Goal: Entertainment & Leisure: Consume media (video, audio)

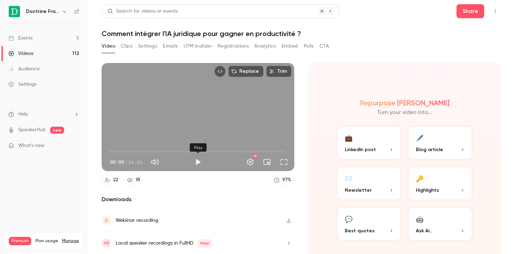
click at [198, 162] on button "Play" at bounding box center [198, 162] width 14 height 14
click at [198, 162] on button "Pause" at bounding box center [198, 162] width 14 height 14
click at [198, 162] on button "Play" at bounding box center [198, 162] width 14 height 14
click at [123, 151] on span "03:59" at bounding box center [198, 151] width 176 height 11
click at [143, 151] on span "10:02" at bounding box center [198, 151] width 176 height 11
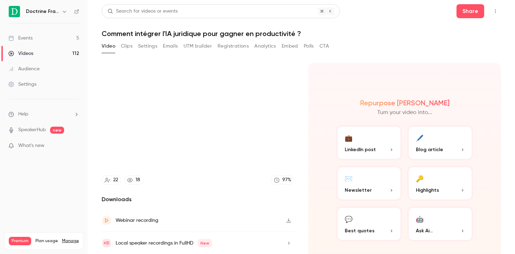
type input "*****"
click at [240, 41] on button "Registrations" at bounding box center [232, 46] width 31 height 11
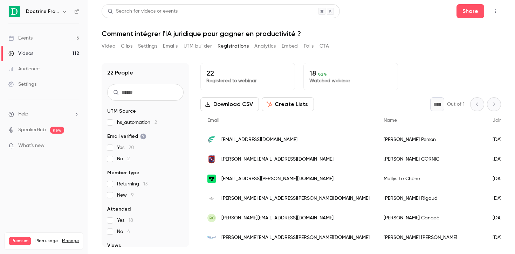
click at [34, 52] on link "Videos 112" at bounding box center [44, 53] width 88 height 15
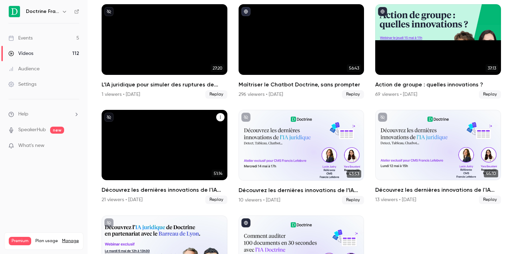
scroll to position [479, 0]
